Goal: Task Accomplishment & Management: Manage account settings

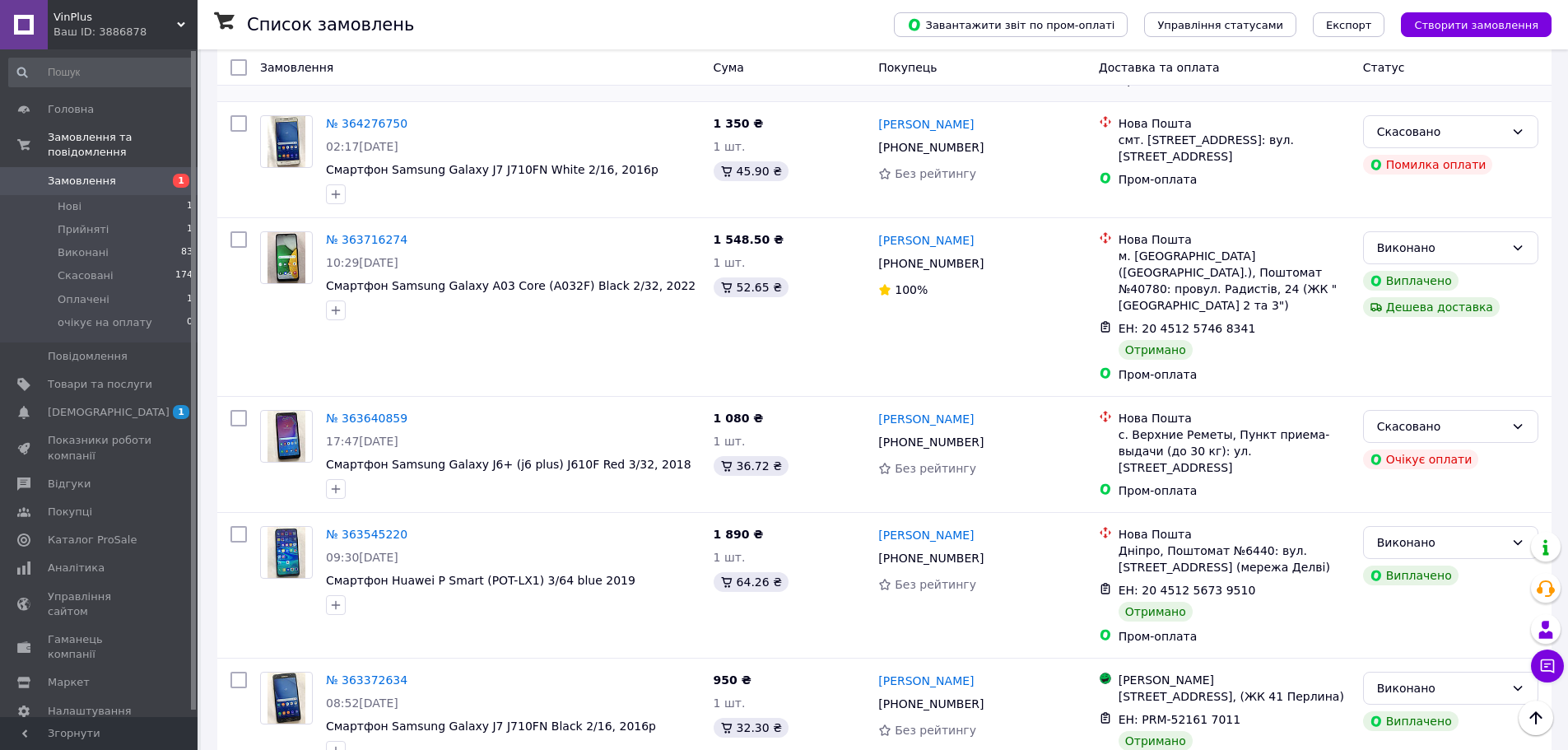
scroll to position [741, 0]
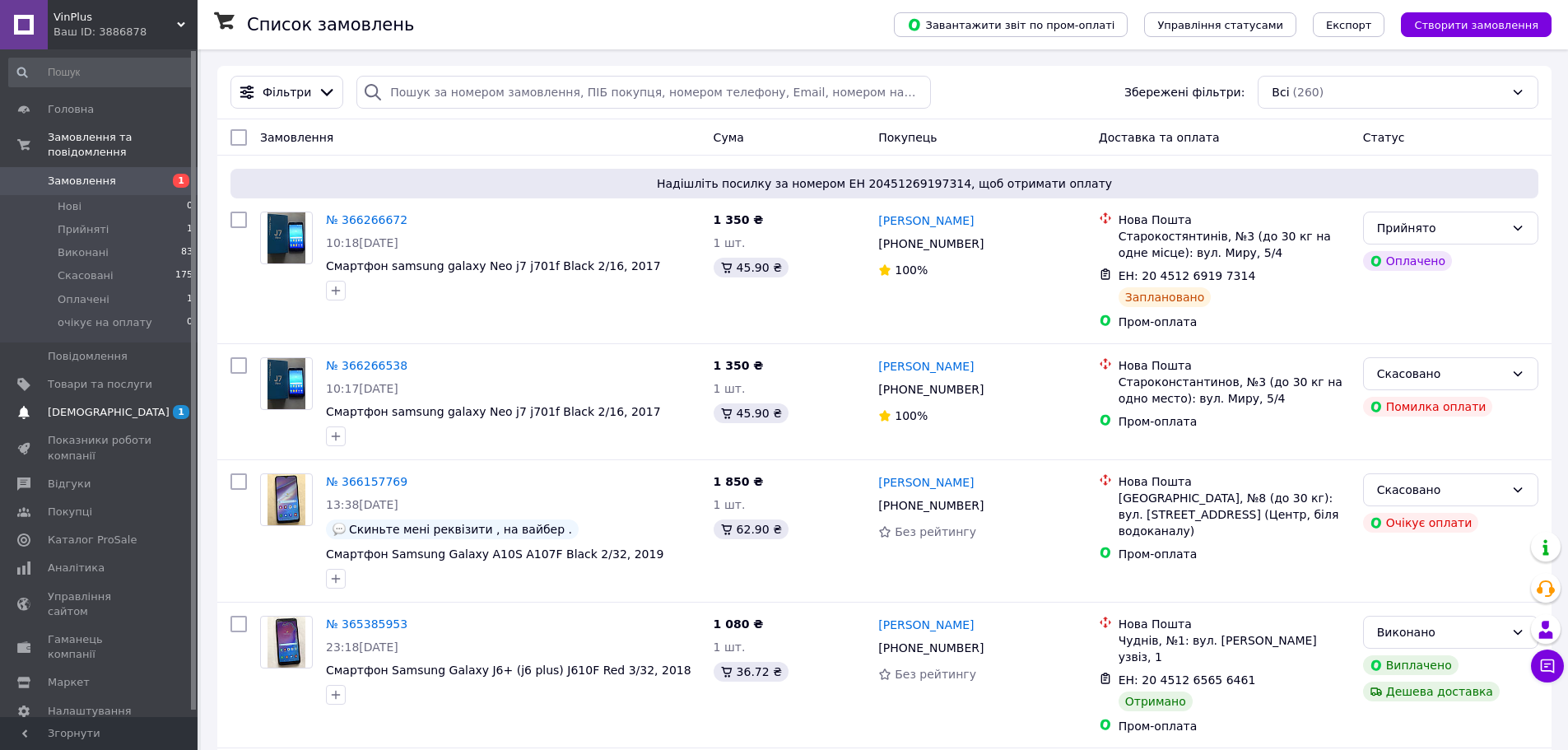
click at [98, 405] on span "[DEMOGRAPHIC_DATA]" at bounding box center [108, 412] width 122 height 15
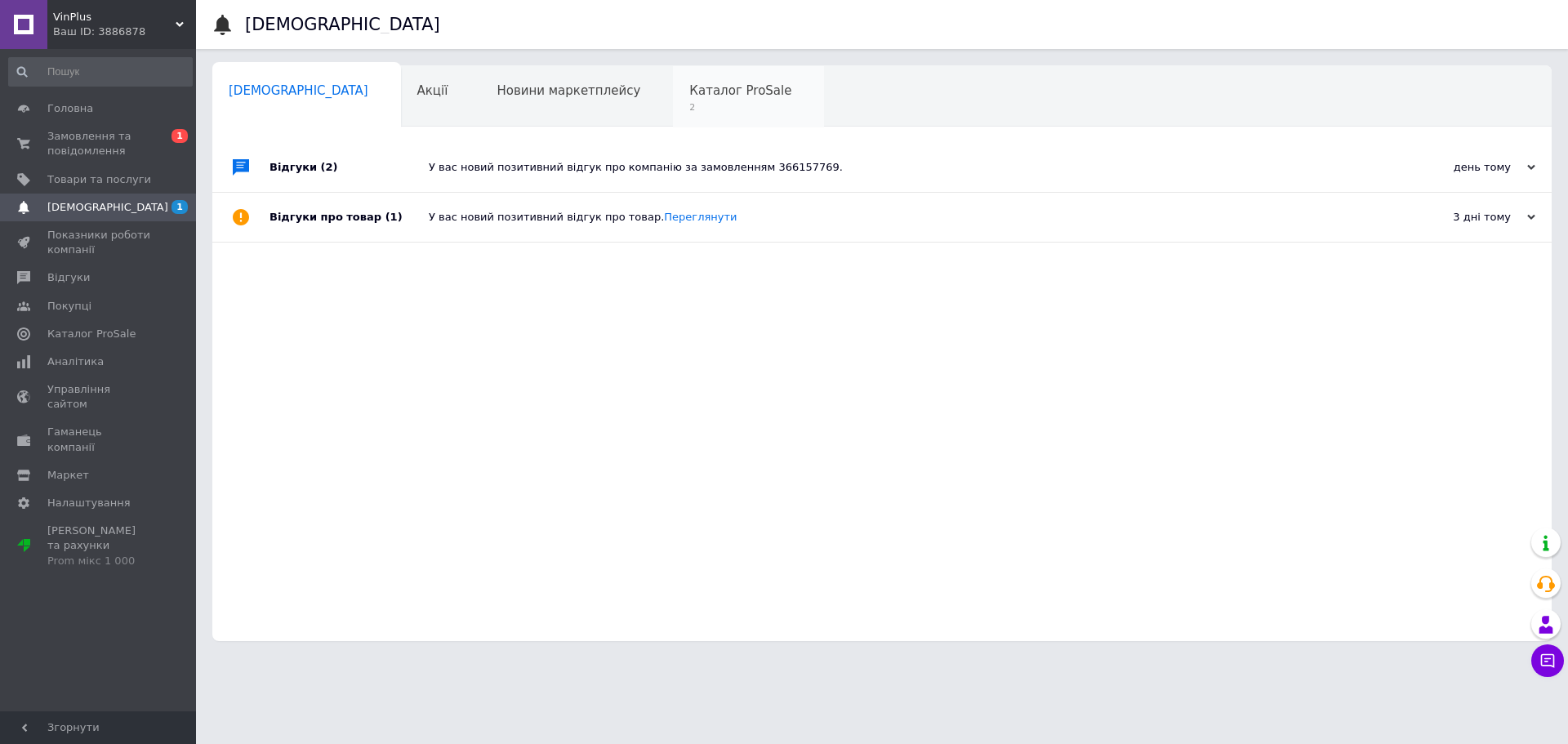
click at [689, 90] on span "Каталог ProSale" at bounding box center [740, 90] width 102 height 15
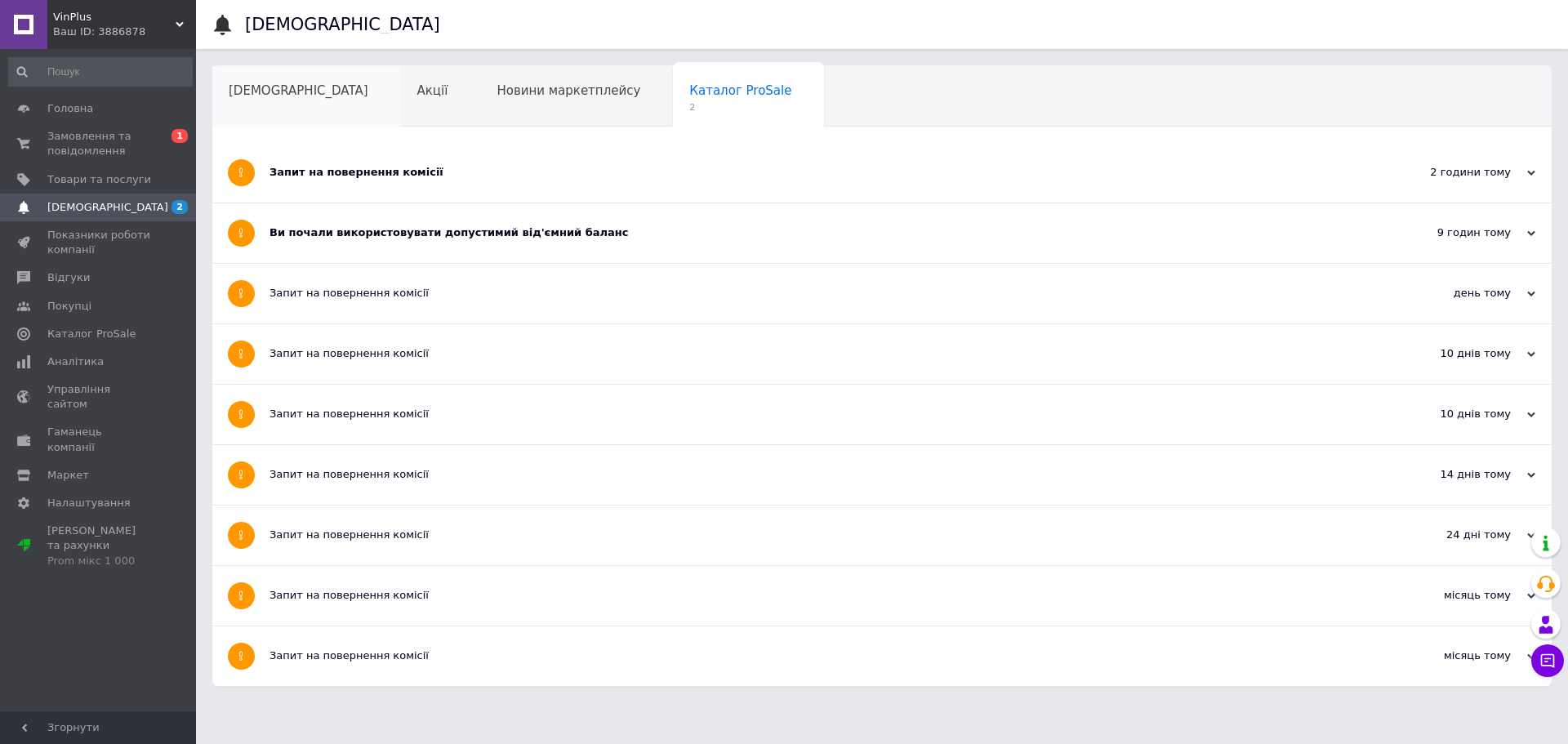
click at [312, 111] on div "[DEMOGRAPHIC_DATA]" at bounding box center [307, 97] width 188 height 62
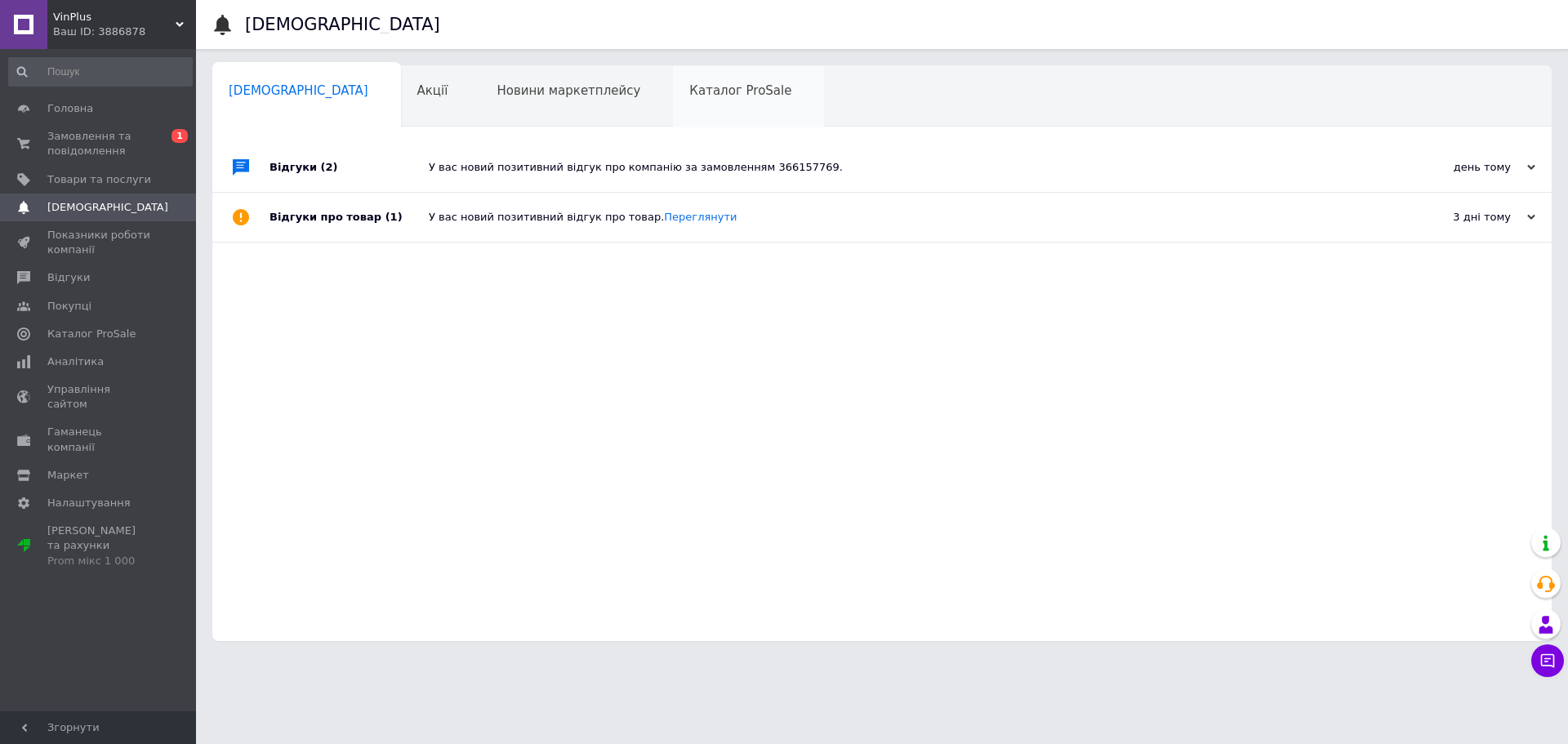
click at [689, 95] on span "Каталог ProSale" at bounding box center [740, 90] width 102 height 15
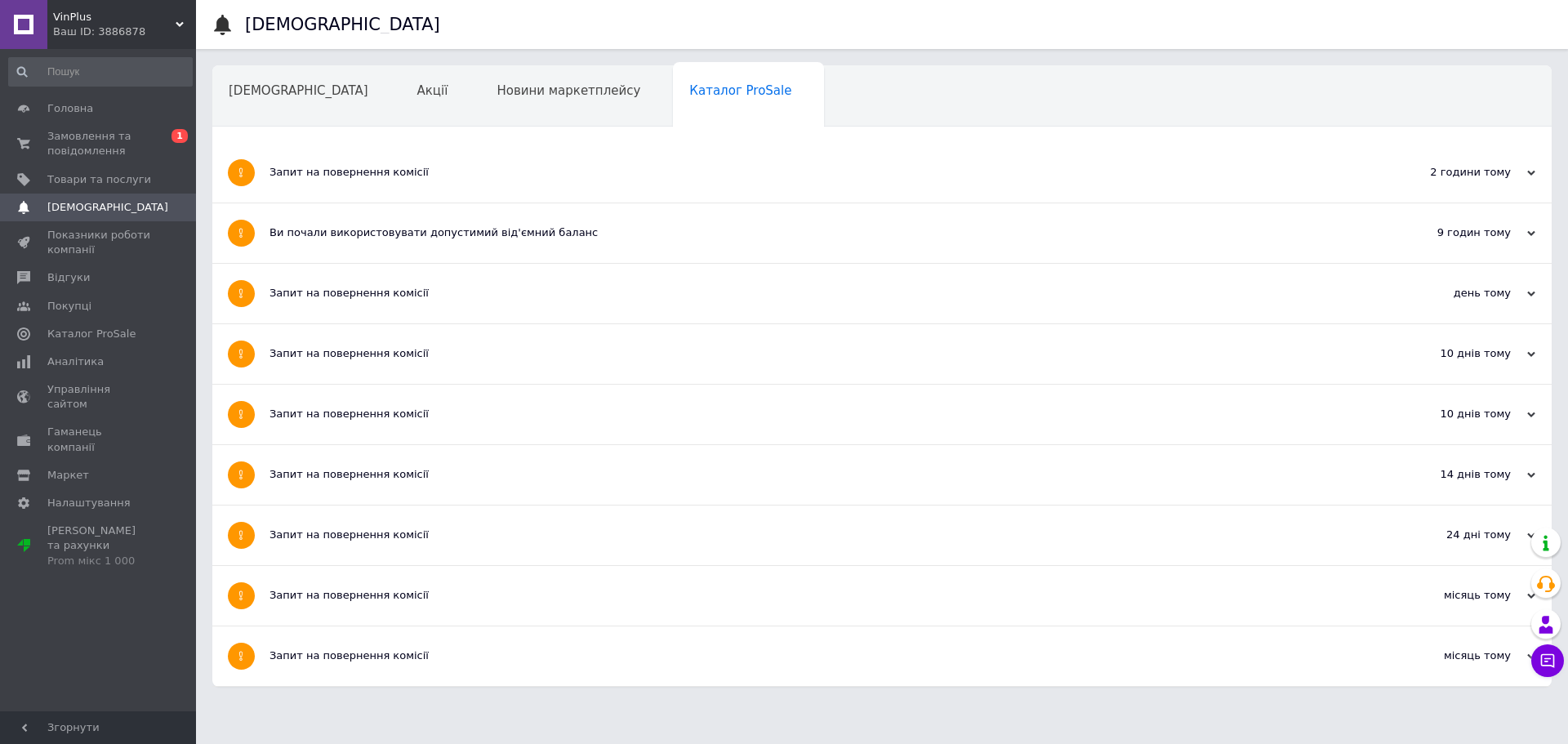
click at [515, 155] on div "Запит на повернення комісії" at bounding box center [820, 173] width 1102 height 60
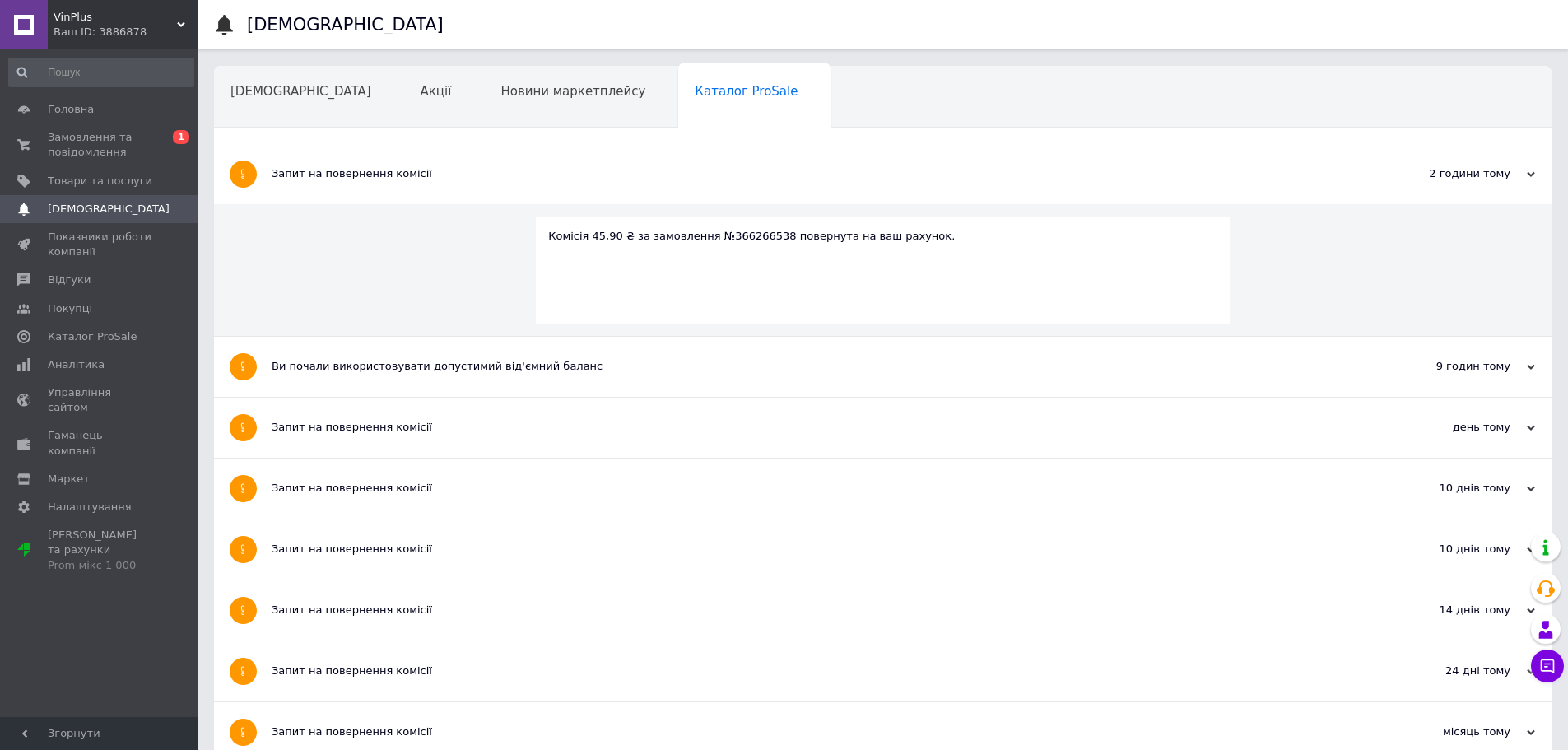
click at [520, 160] on div "Запит на повернення комісії" at bounding box center [821, 174] width 1099 height 60
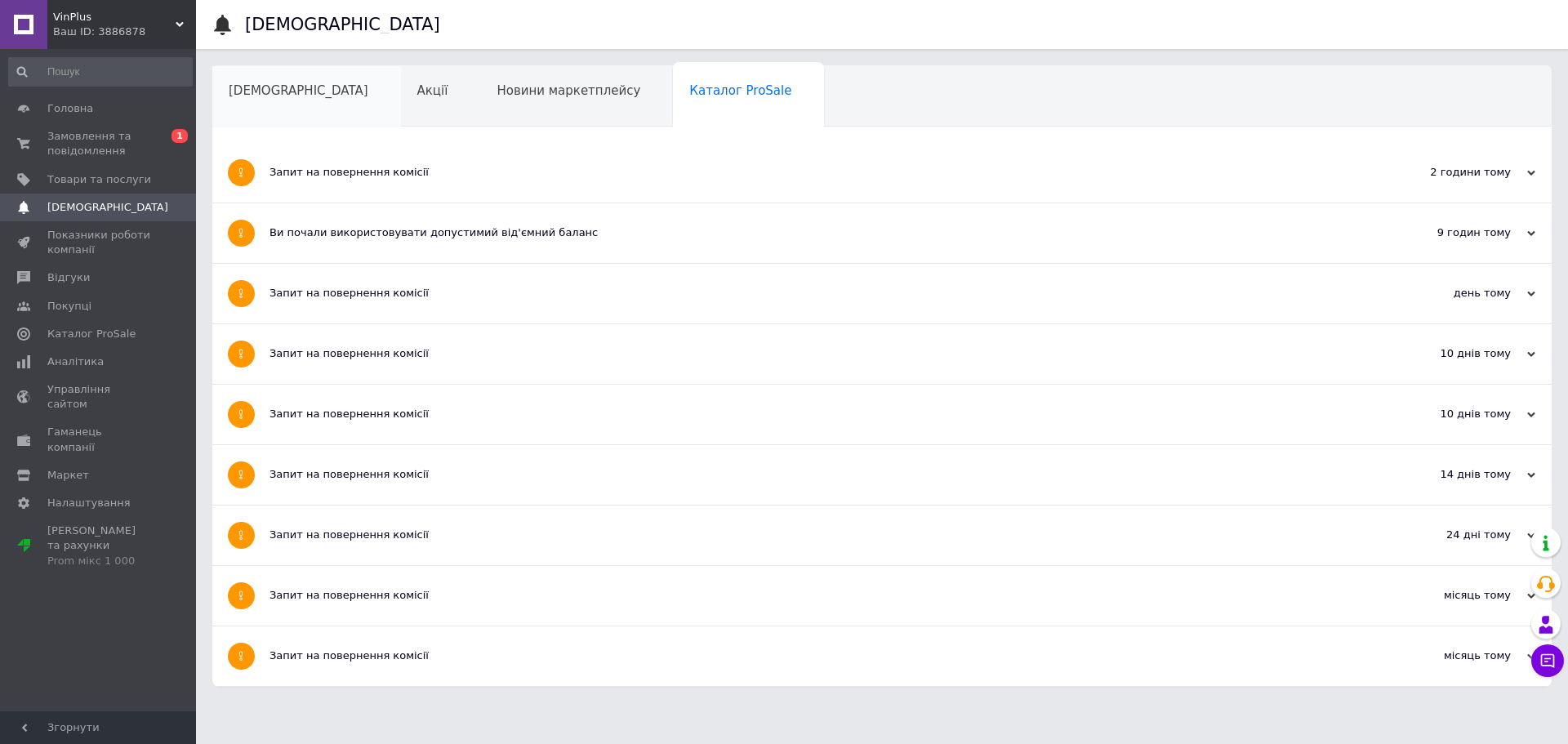
click at [284, 86] on span "[DEMOGRAPHIC_DATA]" at bounding box center [298, 90] width 140 height 15
